Goal: Information Seeking & Learning: Compare options

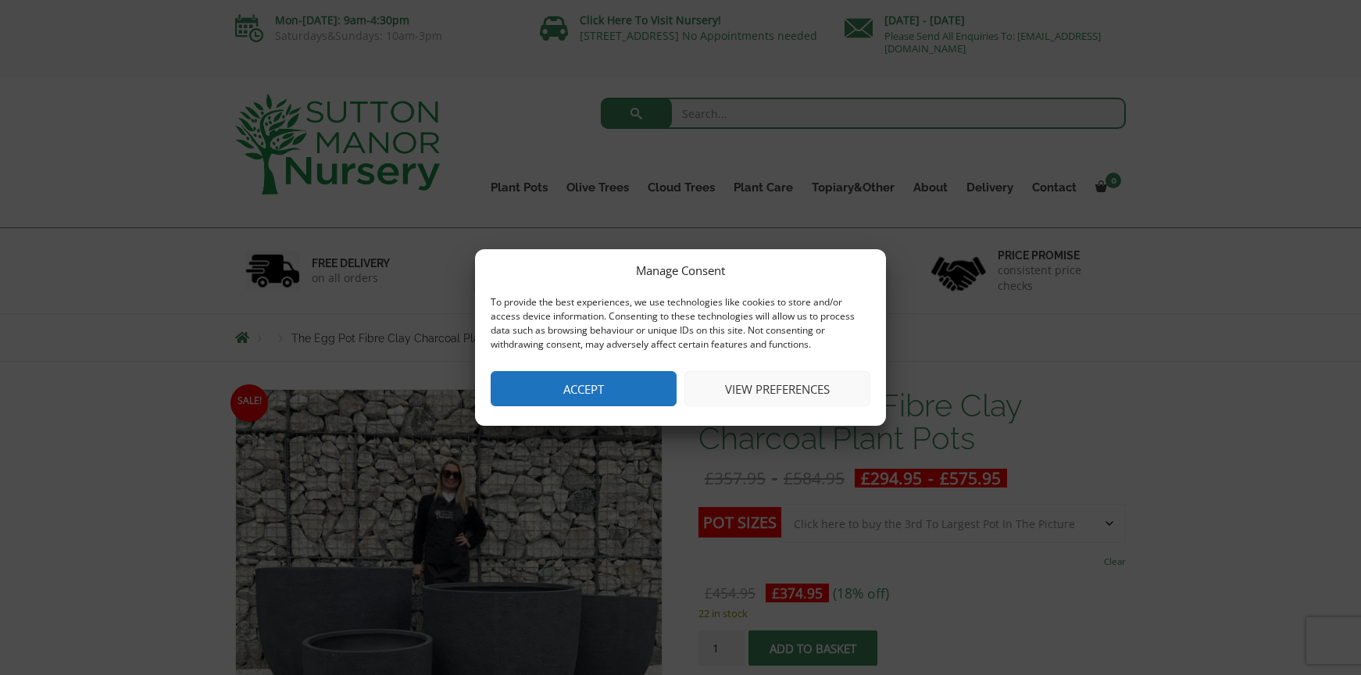
drag, startPoint x: 617, startPoint y: 382, endPoint x: 835, endPoint y: 359, distance: 220.0
click at [617, 382] on button "Accept" at bounding box center [584, 388] width 186 height 35
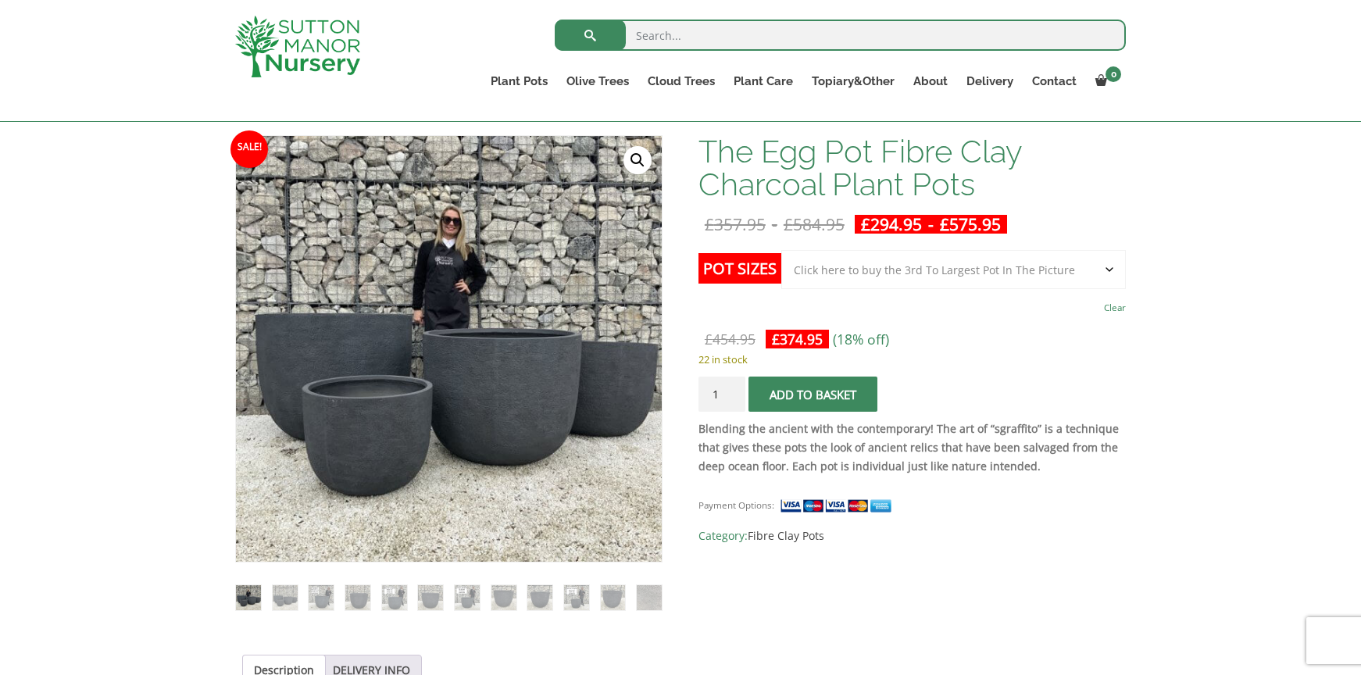
scroll to position [223, 0]
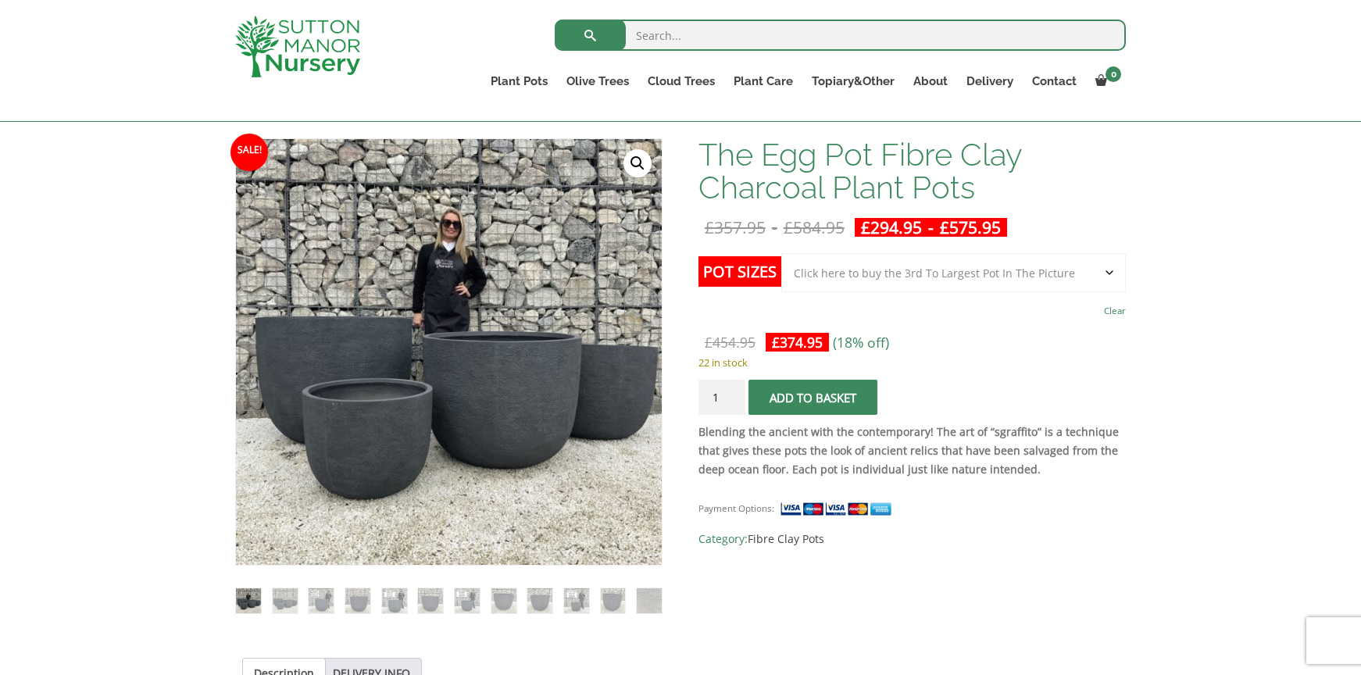
click at [1108, 263] on select "Choose an option Click here to buy the 5th To Largest Pot In The Picture Click …" at bounding box center [953, 272] width 345 height 39
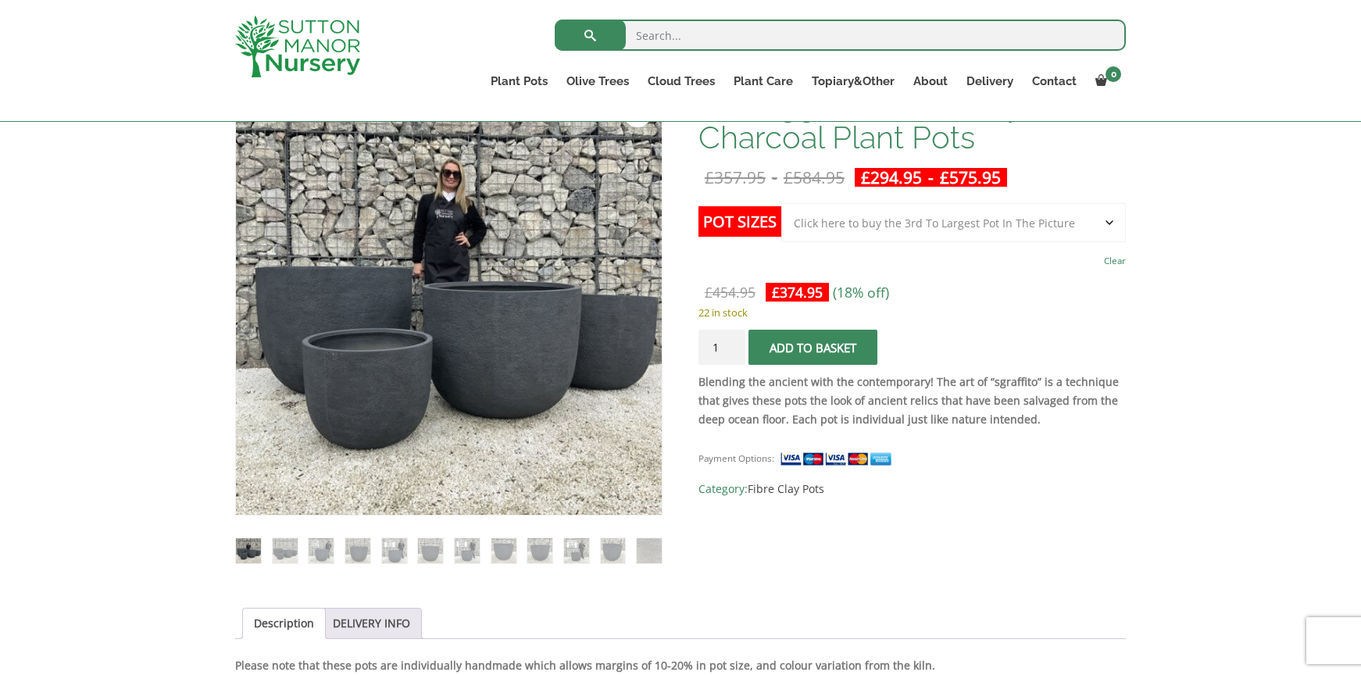
scroll to position [271, 0]
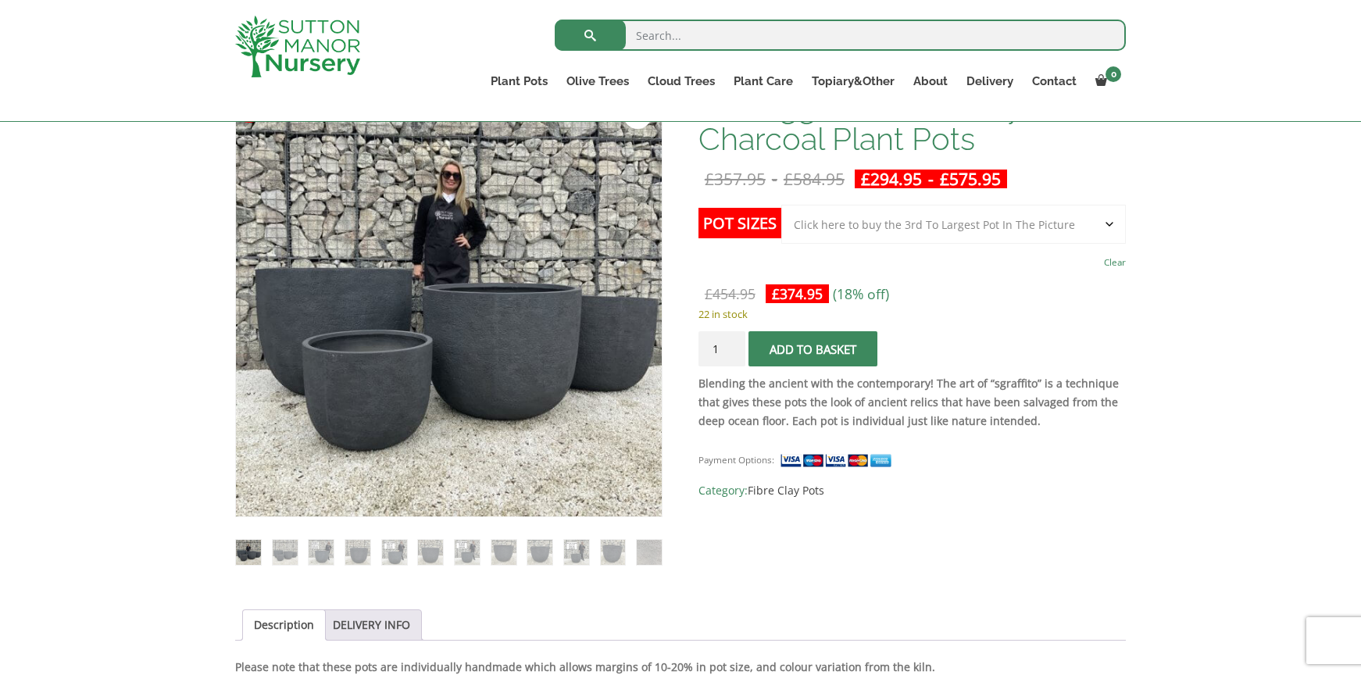
click at [1022, 220] on select "Choose an option Click here to buy the 5th To Largest Pot In The Picture Click …" at bounding box center [953, 224] width 345 height 39
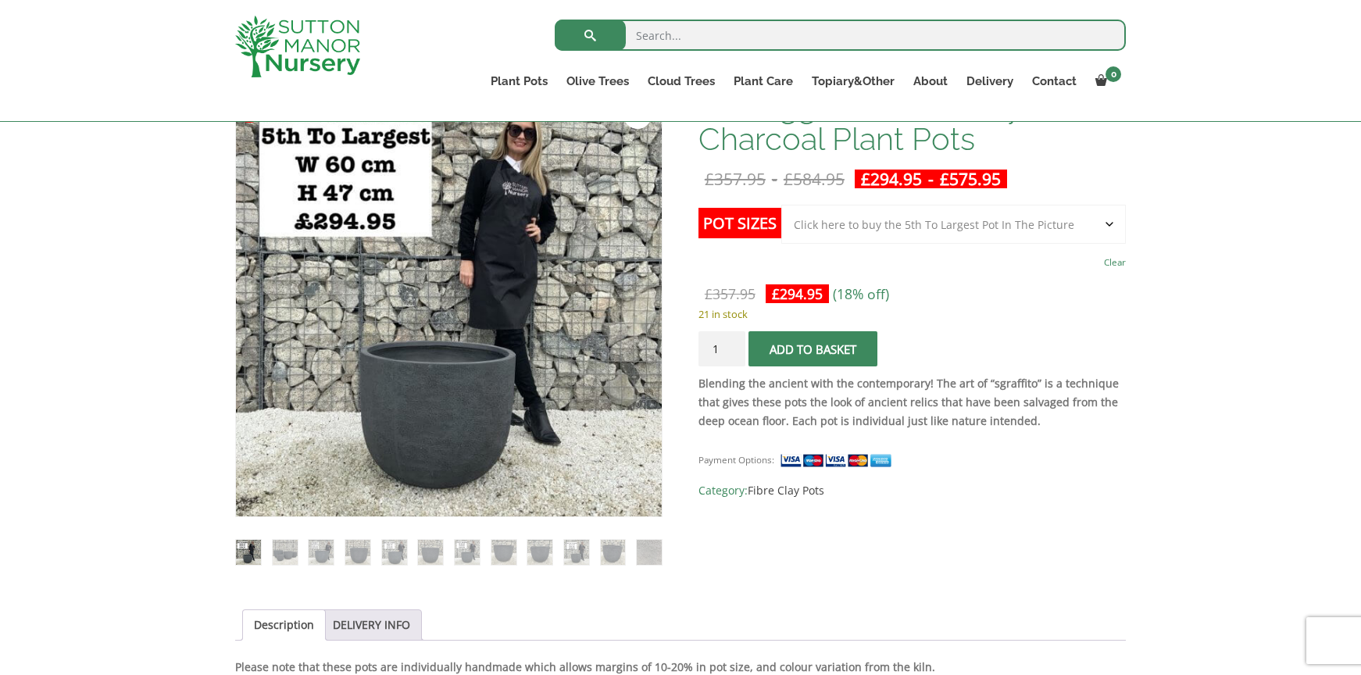
click at [985, 227] on select "Choose an option Click here to buy the 5th To Largest Pot In The Picture Click …" at bounding box center [953, 224] width 345 height 39
select select "Click here to buy the 4th To Largest Pot In The Picture"
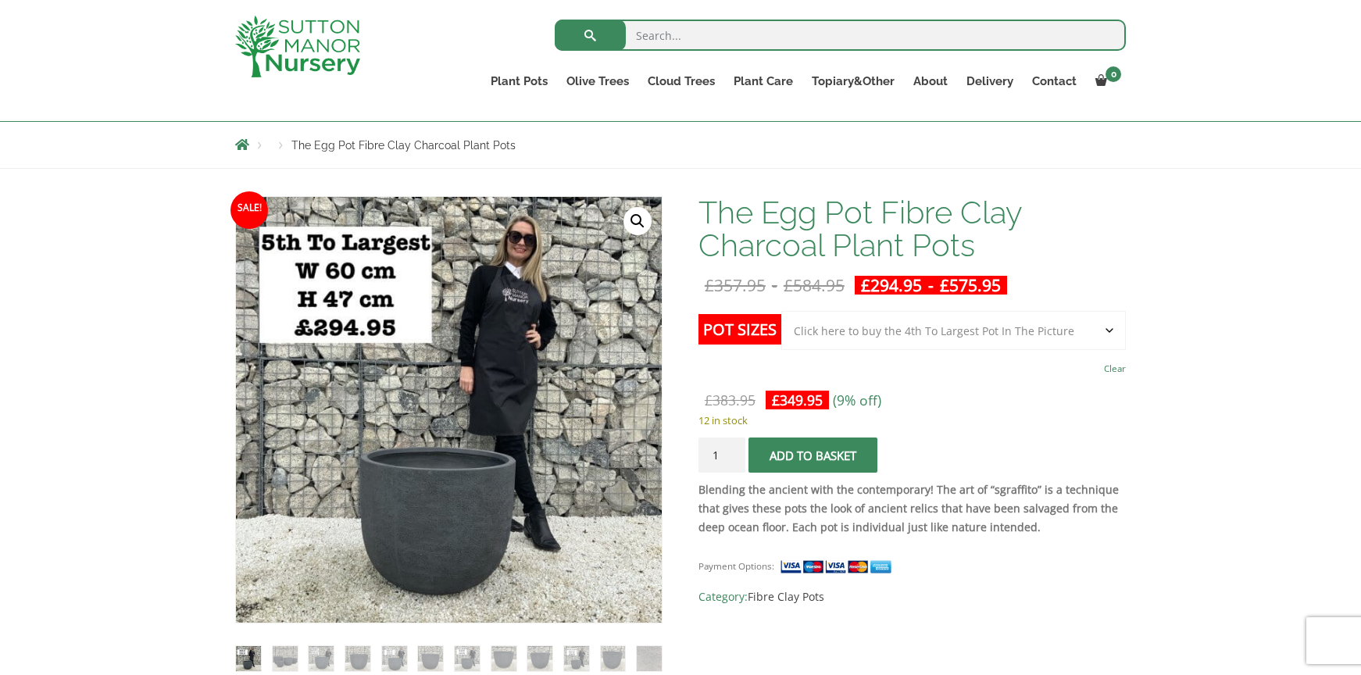
scroll to position [167, 0]
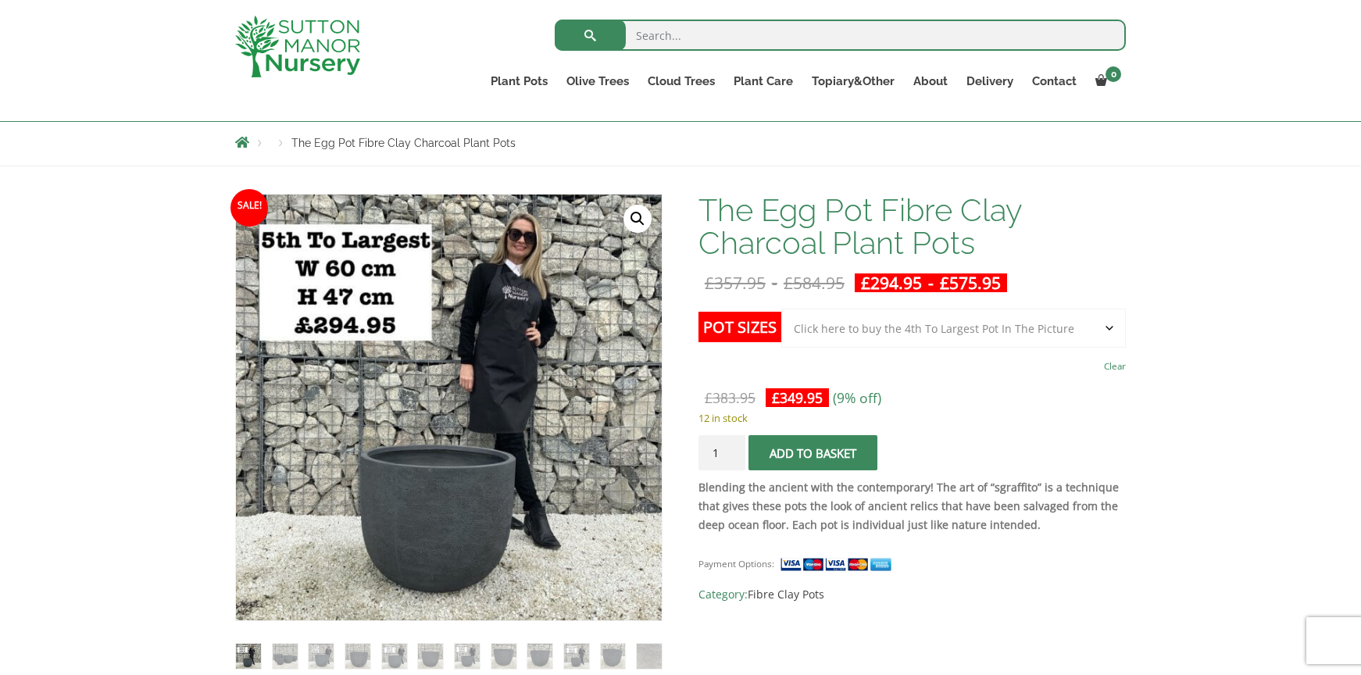
click at [997, 320] on select "Choose an option Click here to buy the 5th To Largest Pot In The Picture Click …" at bounding box center [953, 328] width 345 height 39
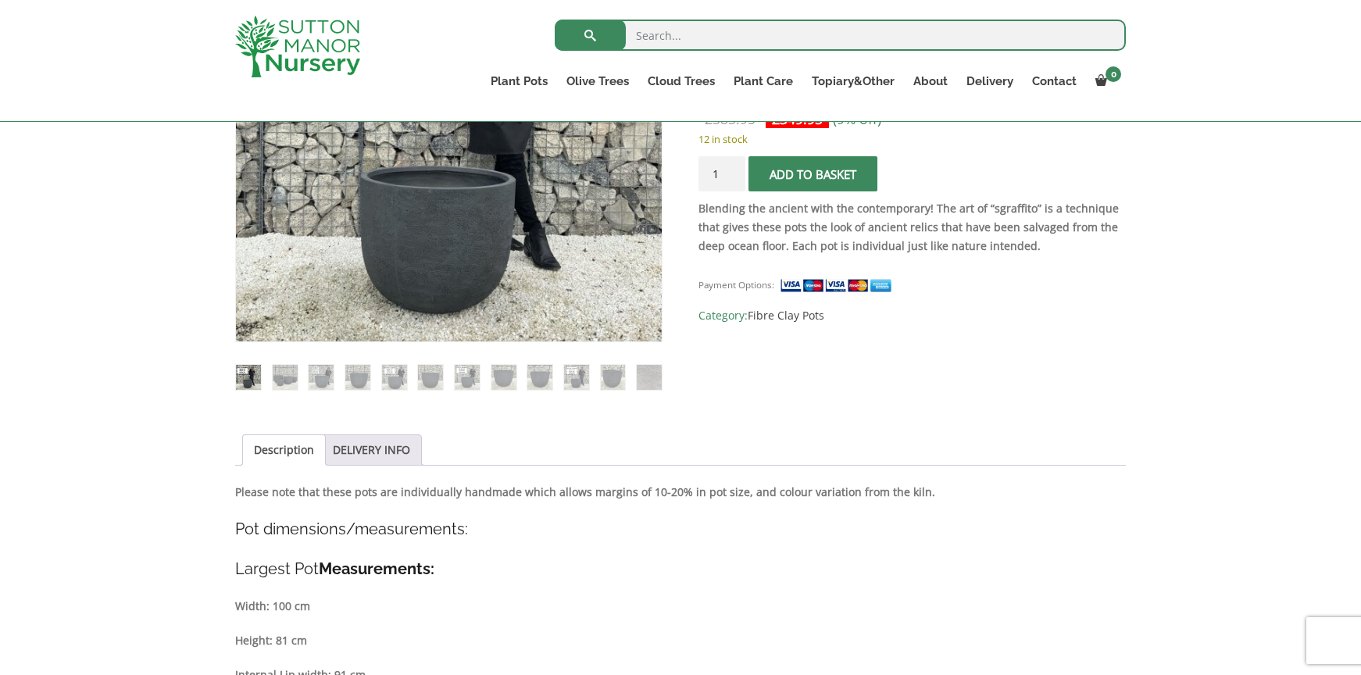
scroll to position [447, 0]
click at [345, 382] on img at bounding box center [357, 376] width 25 height 25
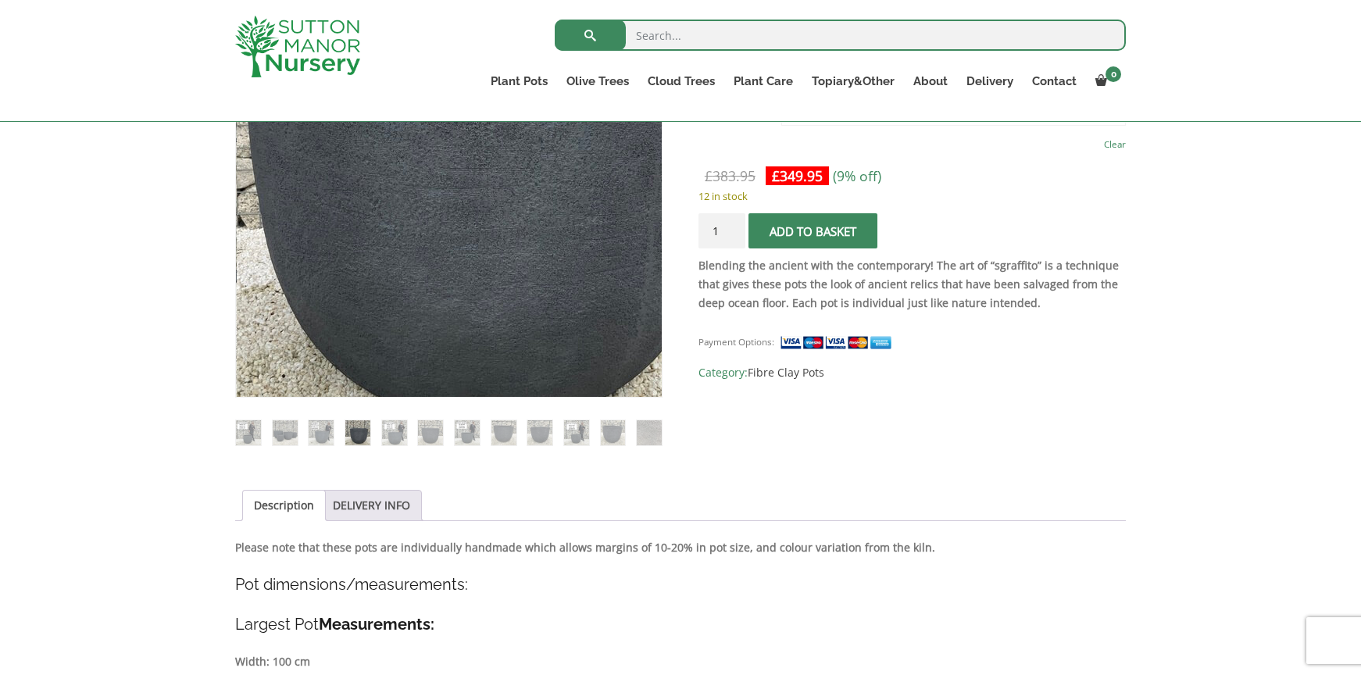
scroll to position [390, 0]
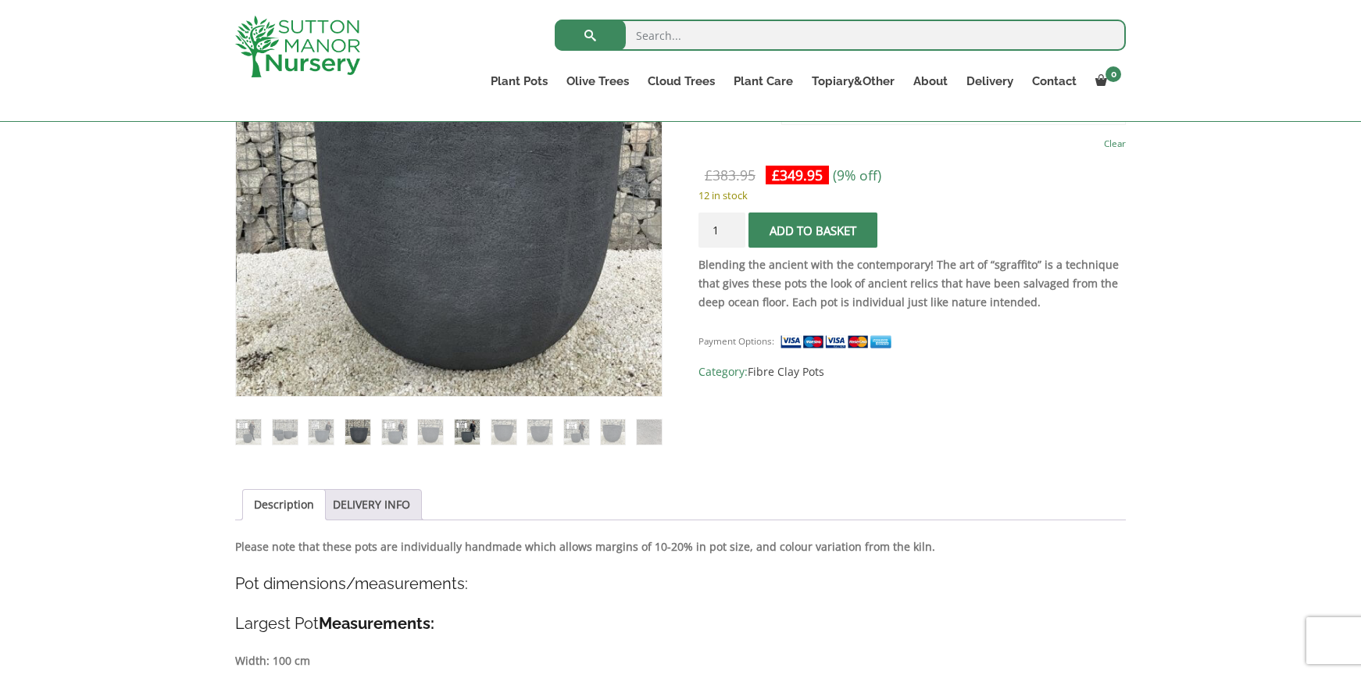
click at [464, 434] on img at bounding box center [467, 432] width 25 height 25
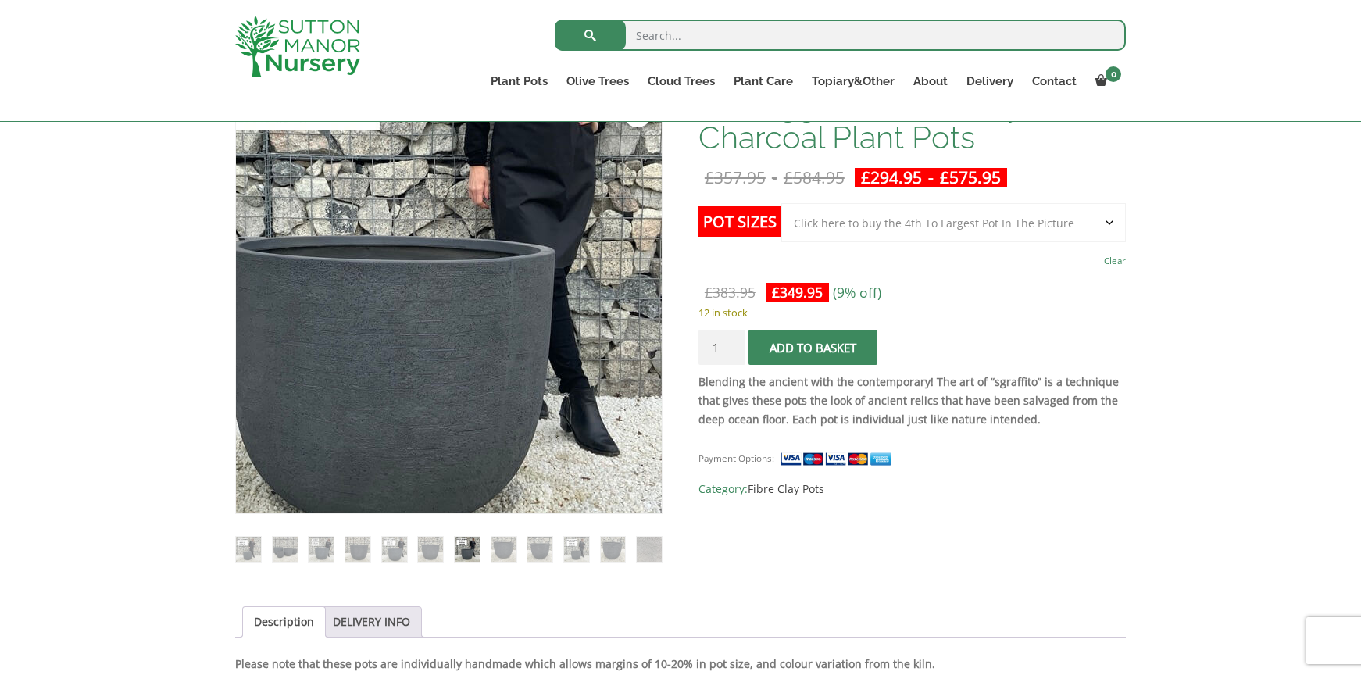
scroll to position [274, 0]
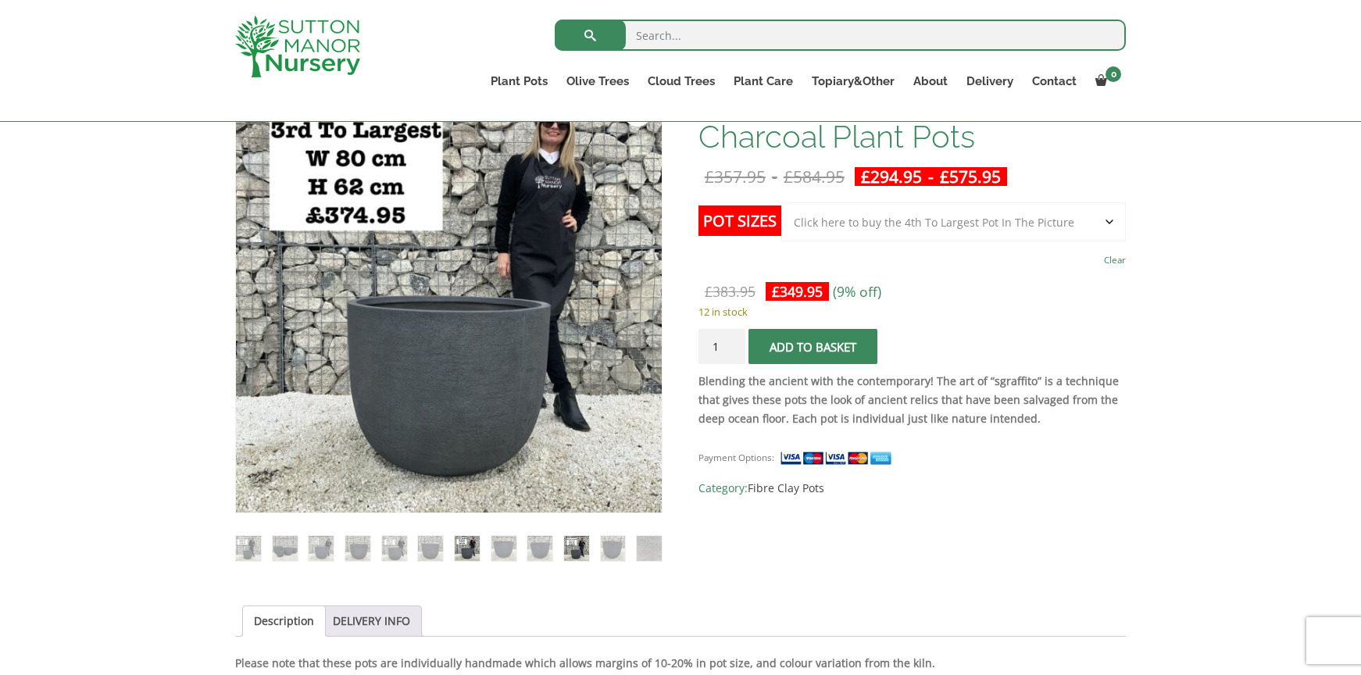
click at [593, 542] on ol at bounding box center [448, 537] width 427 height 48
click at [578, 545] on img at bounding box center [576, 548] width 25 height 25
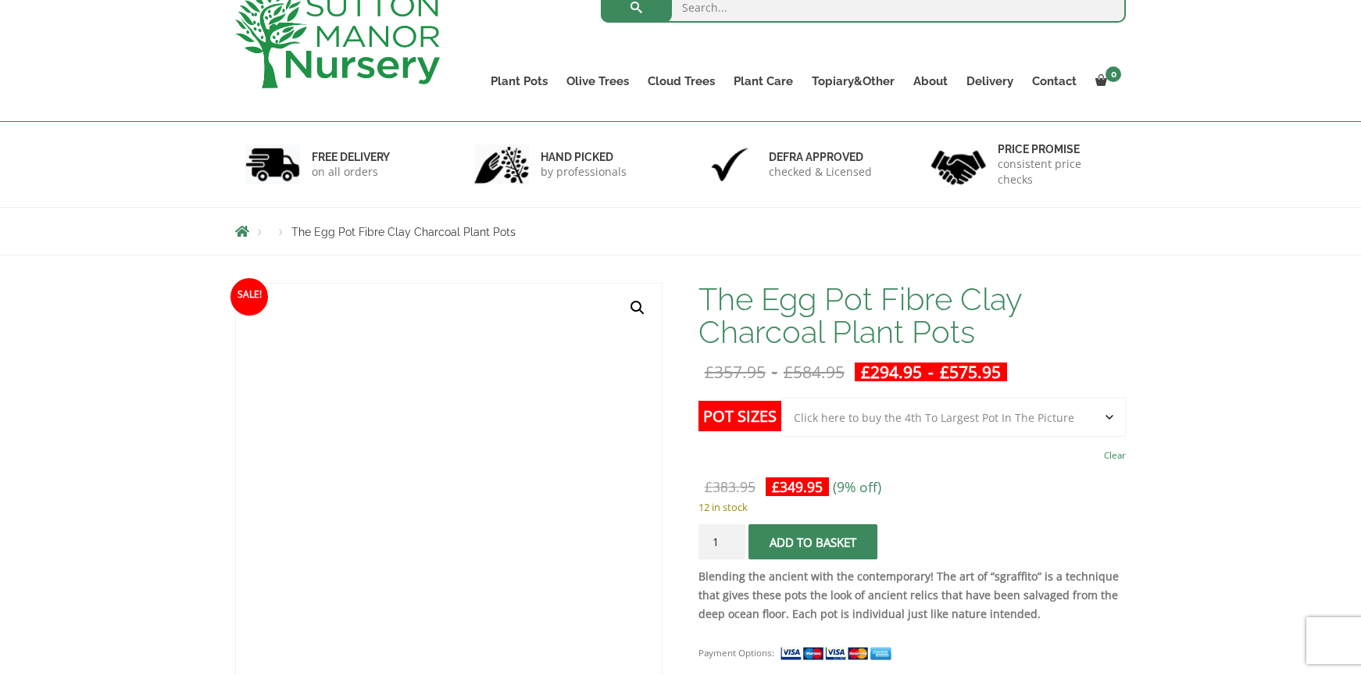
scroll to position [0, 0]
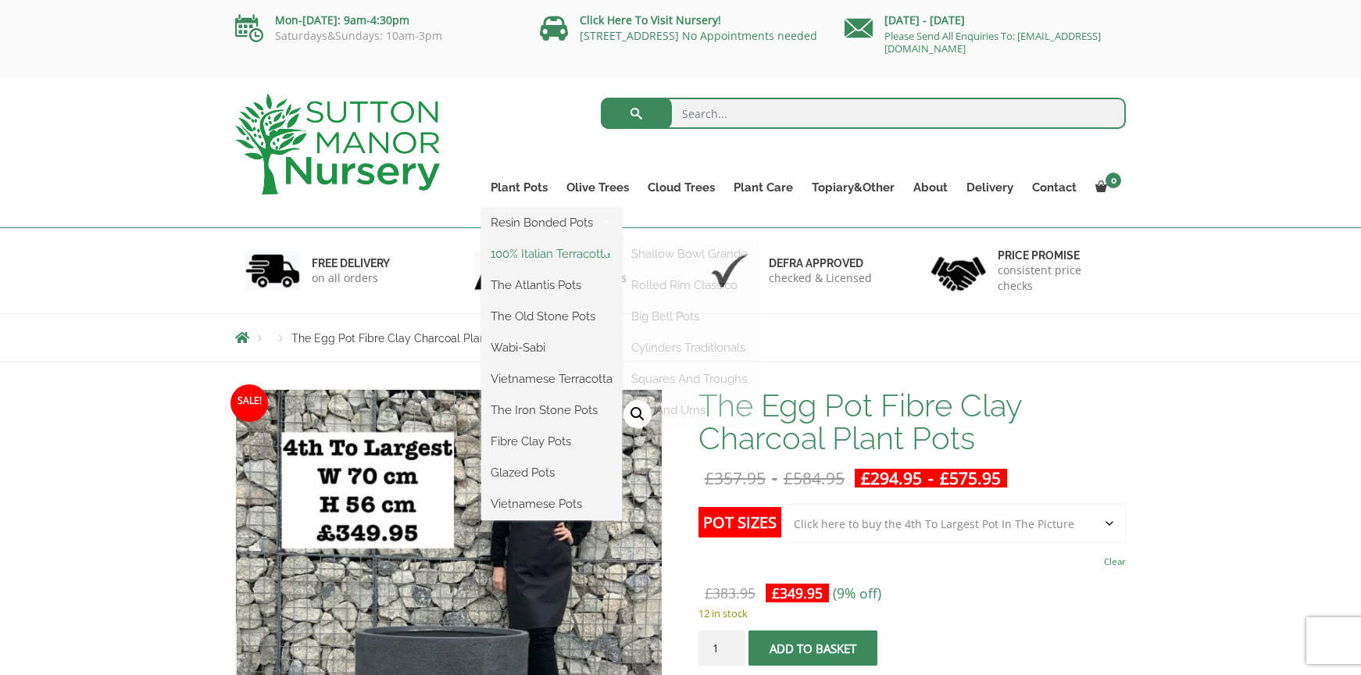
drag, startPoint x: 538, startPoint y: 255, endPoint x: 529, endPoint y: 255, distance: 8.6
click at [538, 255] on link "100% Italian Terracotta" at bounding box center [551, 253] width 141 height 23
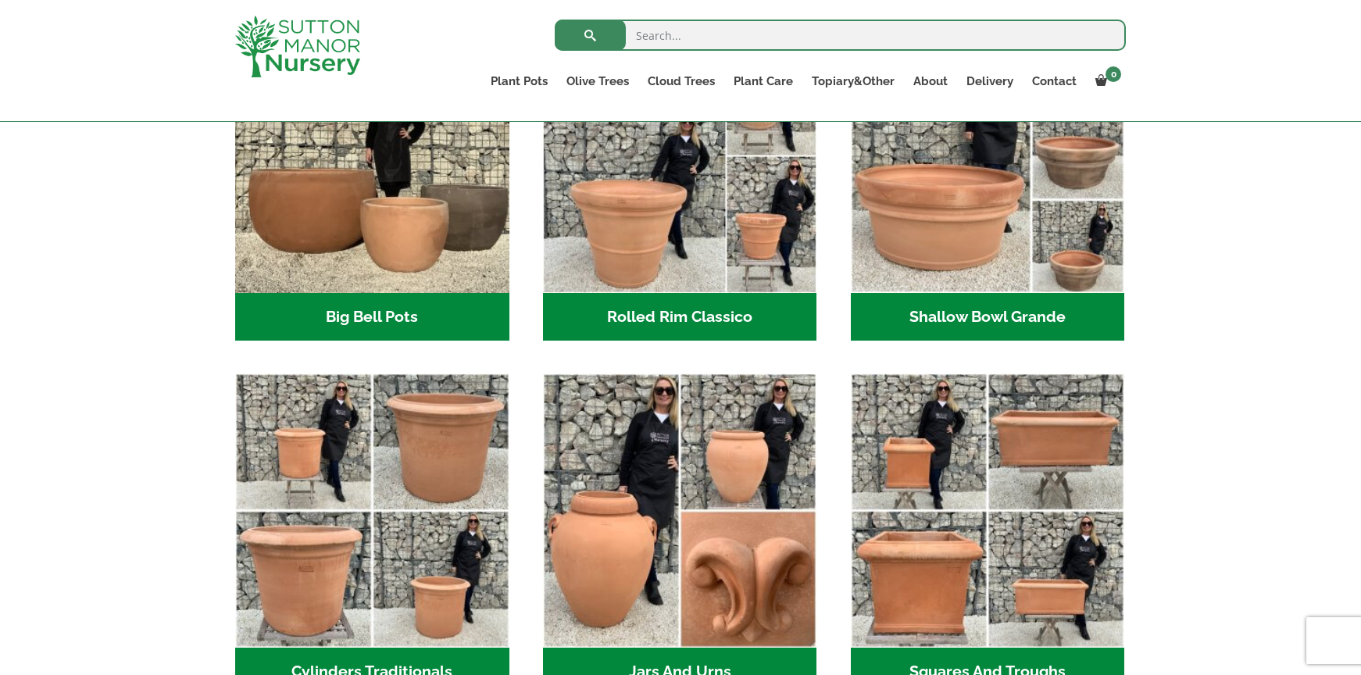
scroll to position [533, 0]
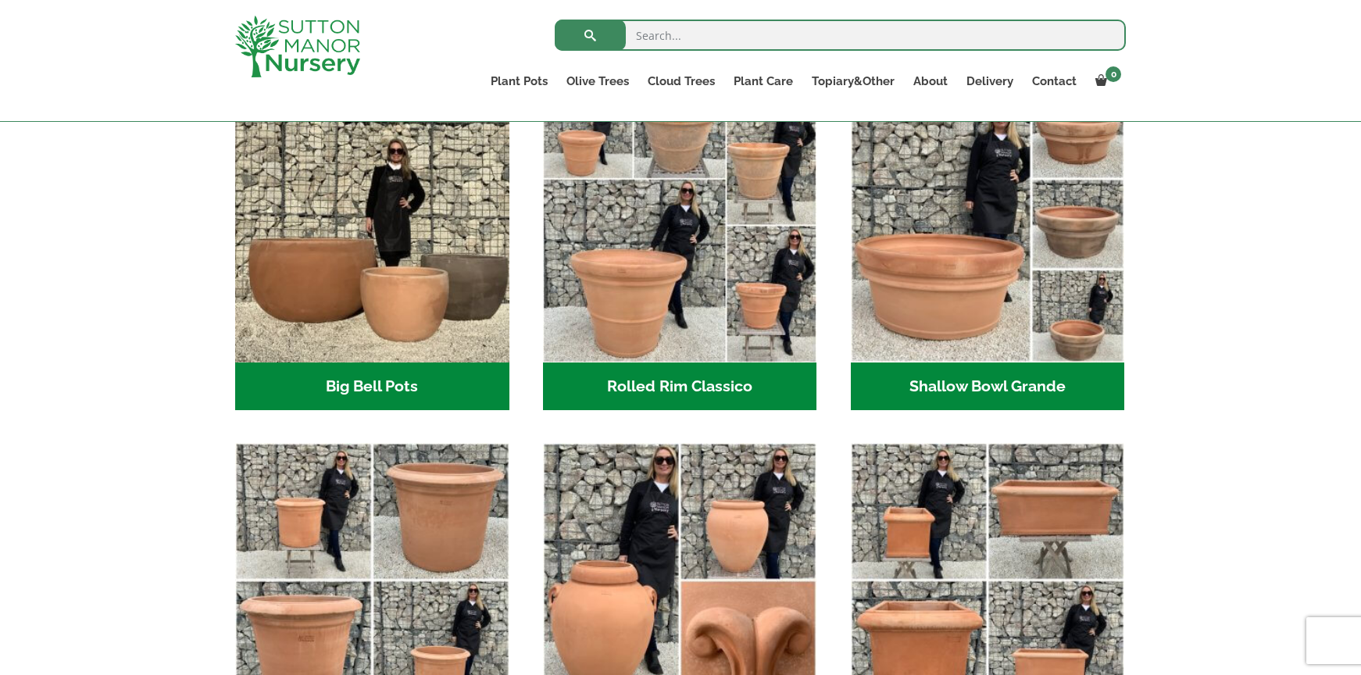
click at [731, 391] on h2 "Rolled Rim Classico (7)" at bounding box center [680, 387] width 274 height 48
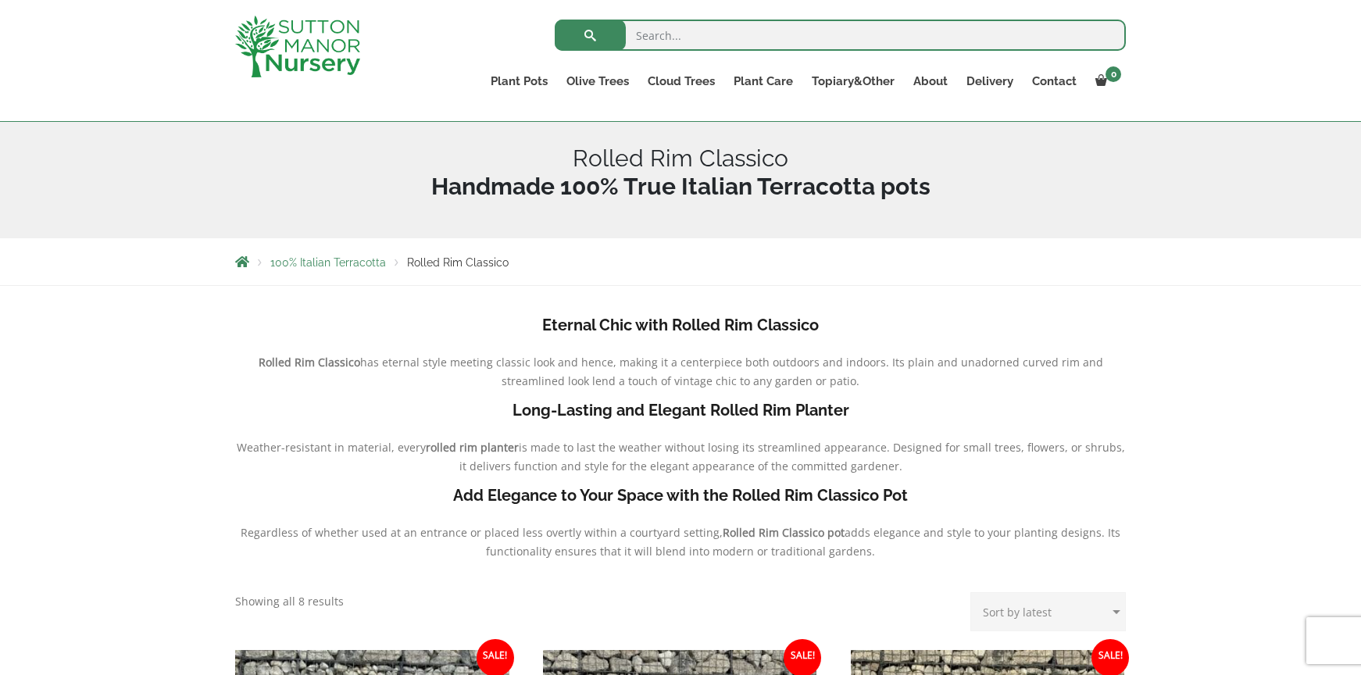
scroll to position [176, 0]
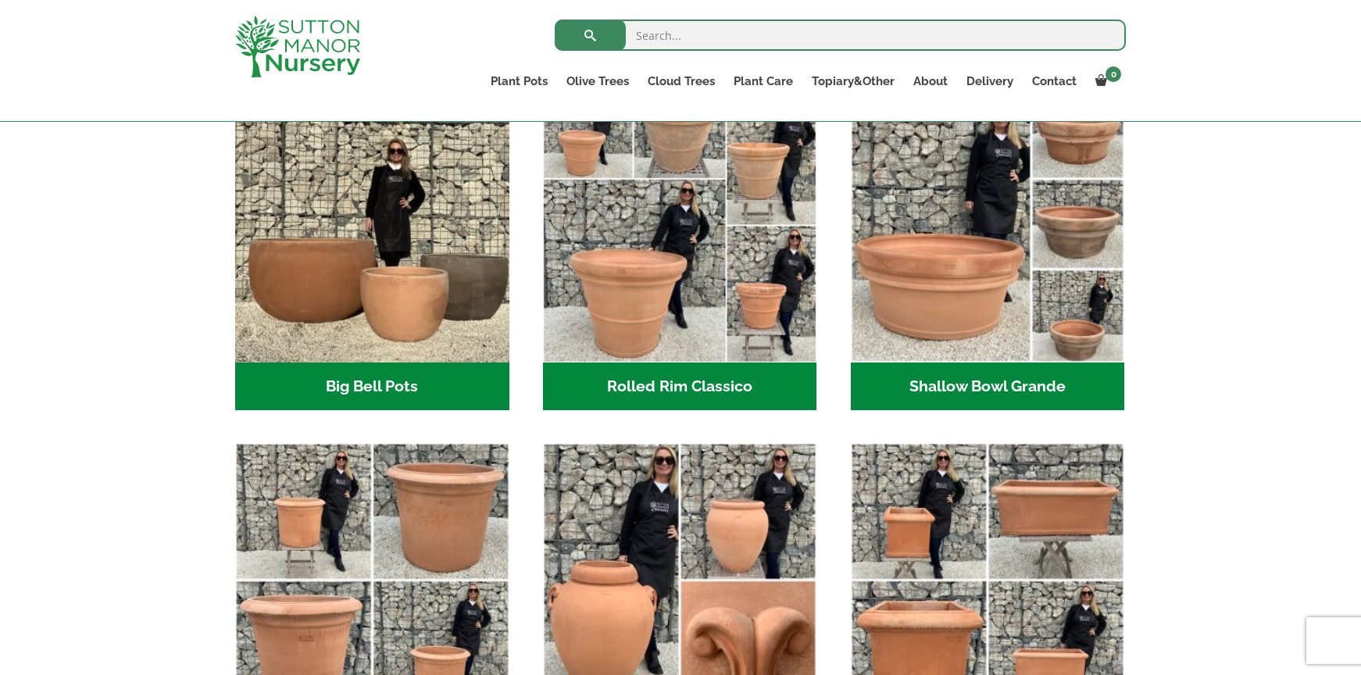
scroll to position [653, 0]
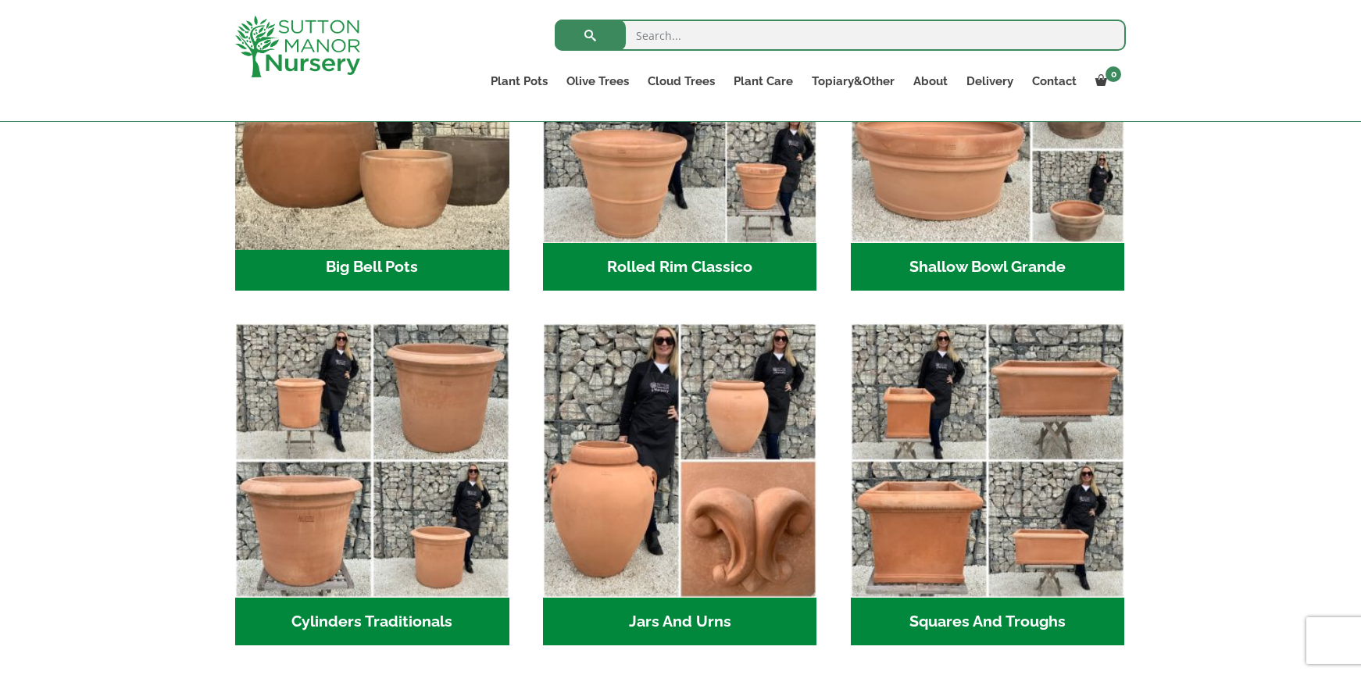
click at [381, 177] on img "Visit product category Big Bell Pots" at bounding box center [372, 106] width 288 height 288
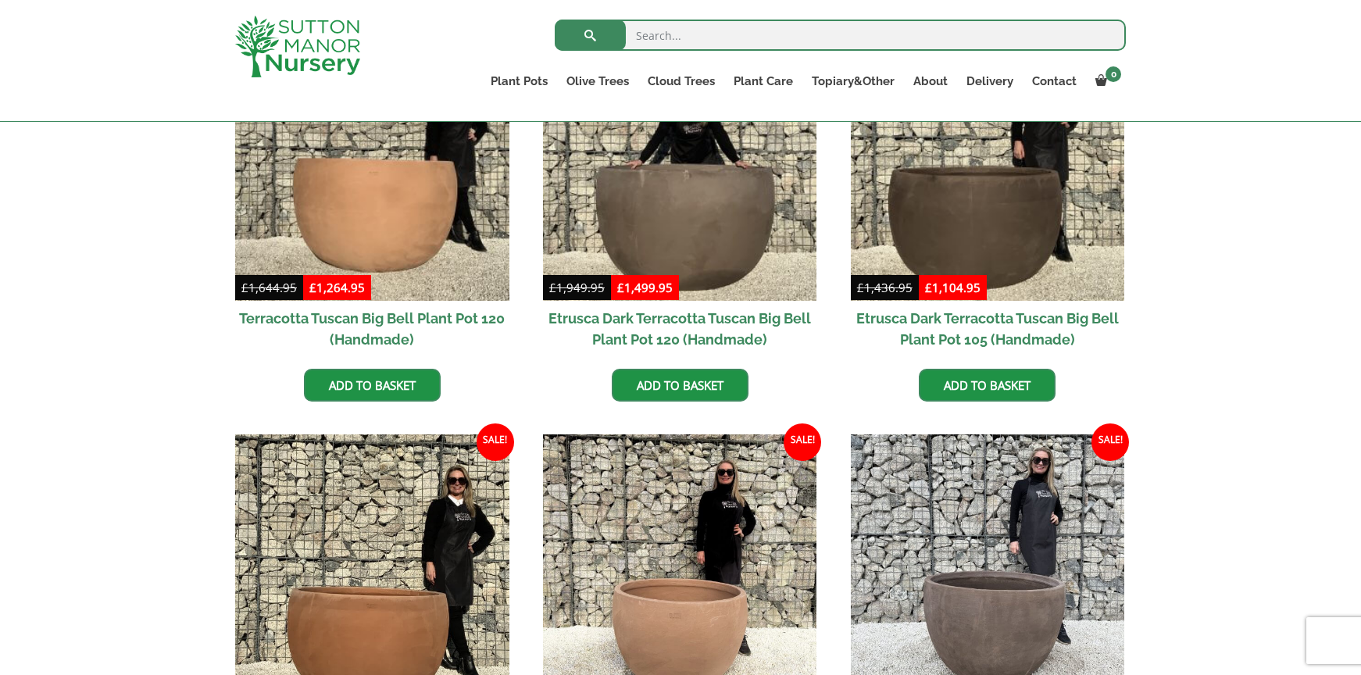
scroll to position [249, 0]
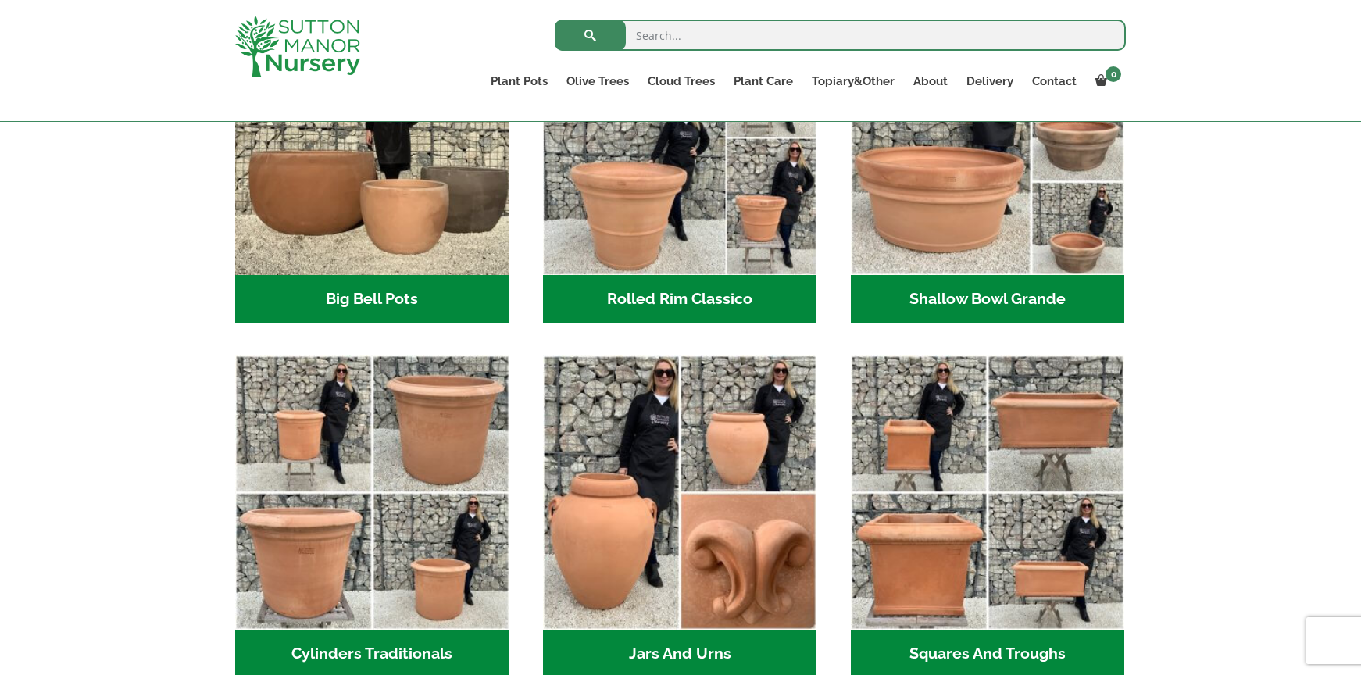
scroll to position [622, 0]
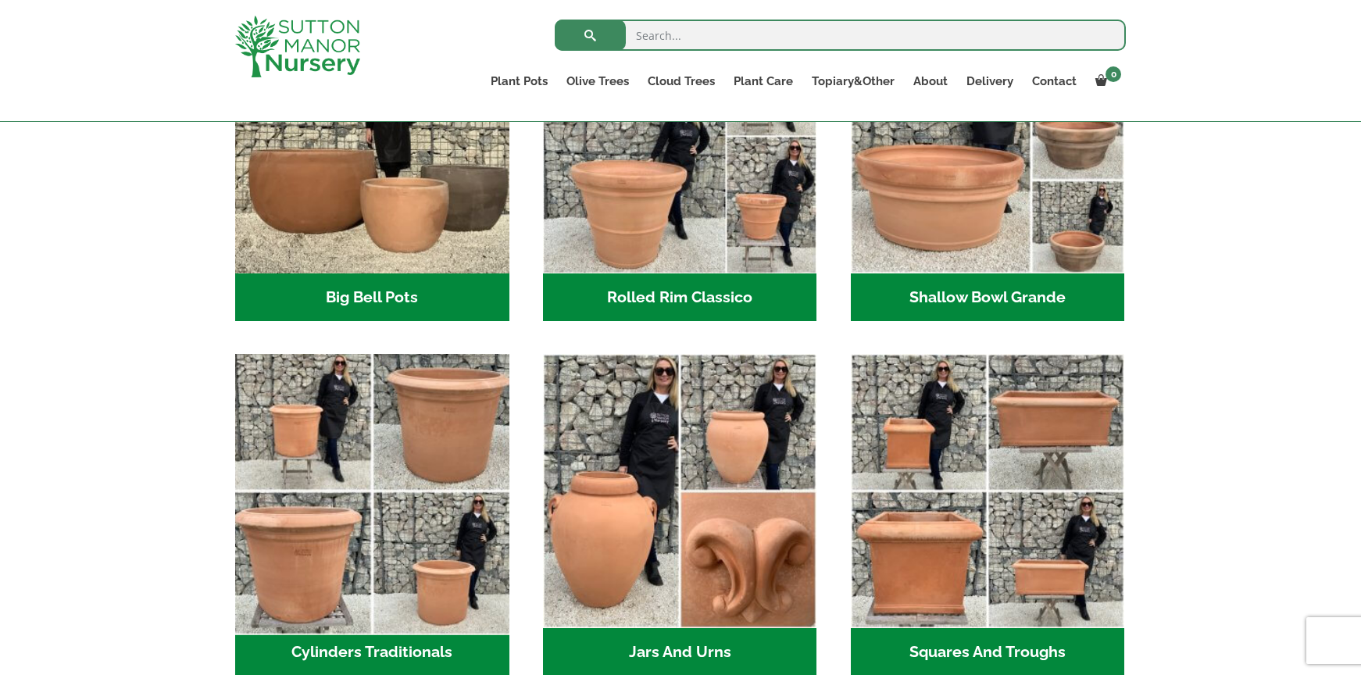
click at [349, 488] on img "Visit product category Cylinders Traditionals" at bounding box center [372, 492] width 288 height 288
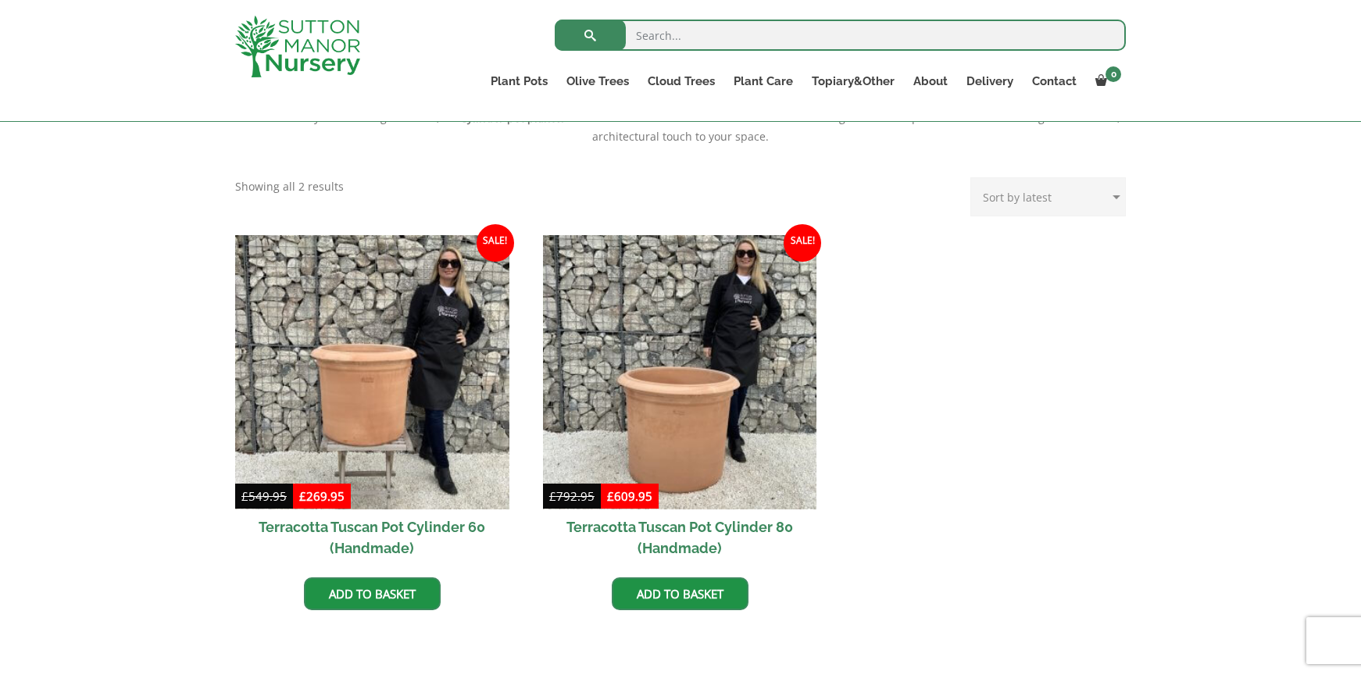
scroll to position [592, 0]
